Goal: Find specific page/section: Find specific page/section

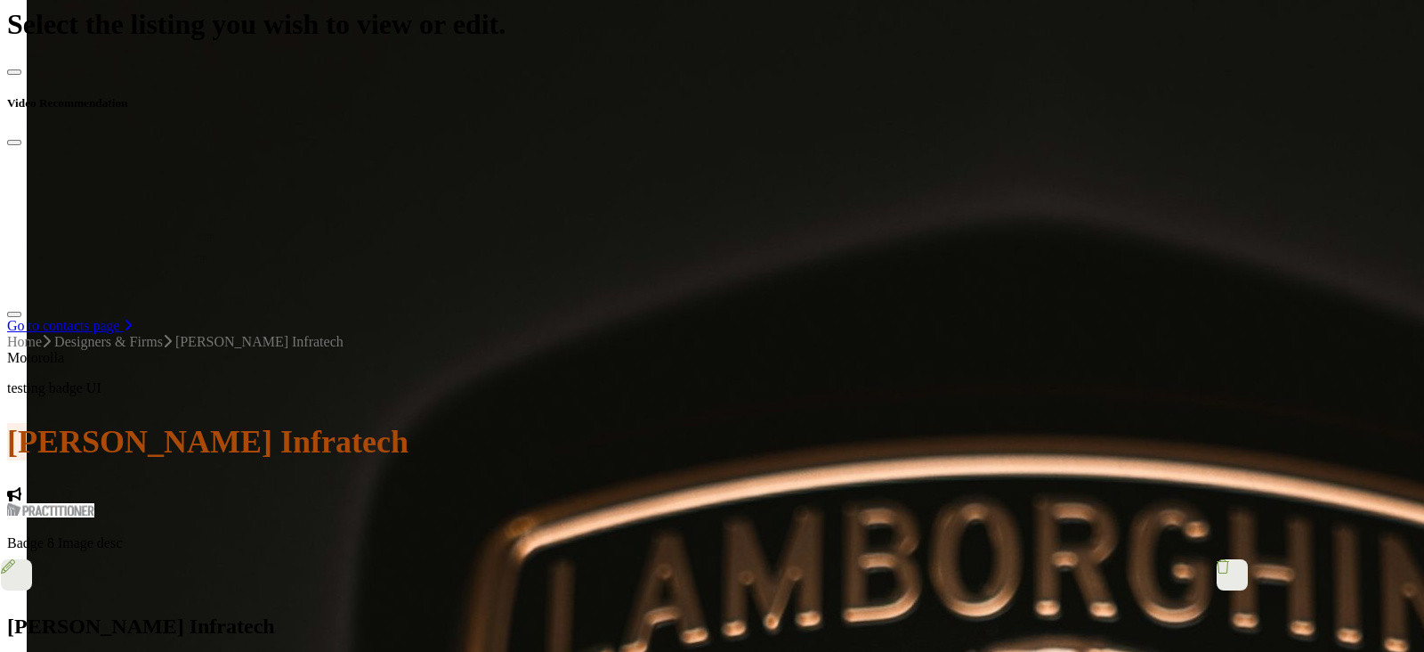
scroll to position [778, 0]
